Goal: Navigation & Orientation: Find specific page/section

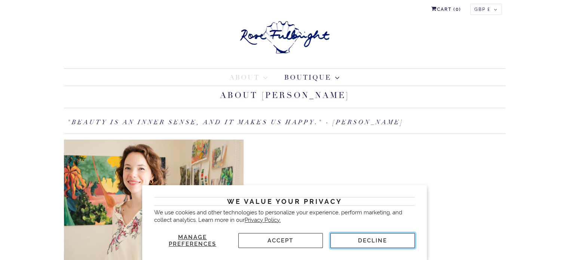
click at [392, 242] on button "Decline" at bounding box center [373, 240] width 85 height 15
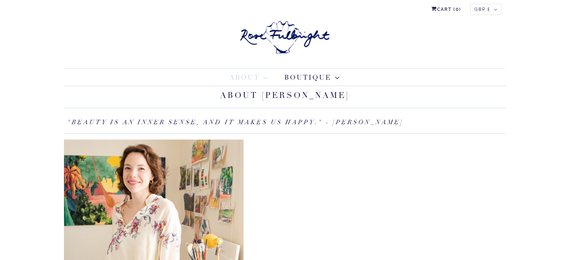
click at [392, 242] on p "\" at bounding box center [285, 231] width 442 height 183
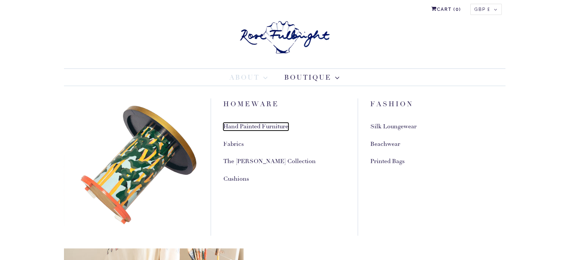
click at [273, 127] on link "Hand Painted Furniture" at bounding box center [255, 127] width 65 height 8
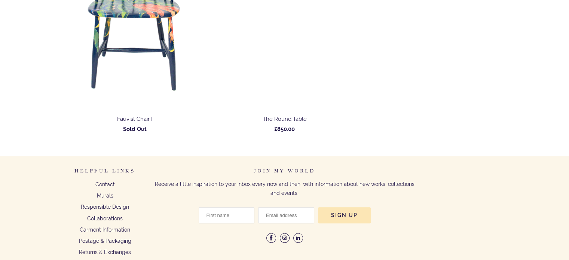
scroll to position [838, 0]
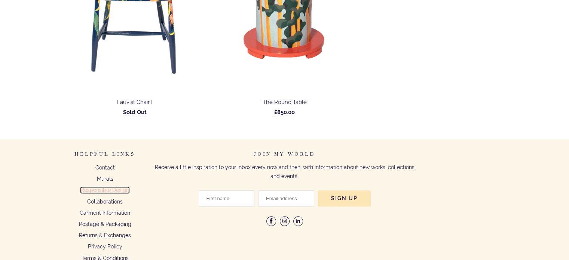
click at [105, 187] on link "Responsible Design" at bounding box center [105, 190] width 48 height 6
